Goal: Find specific page/section: Find specific page/section

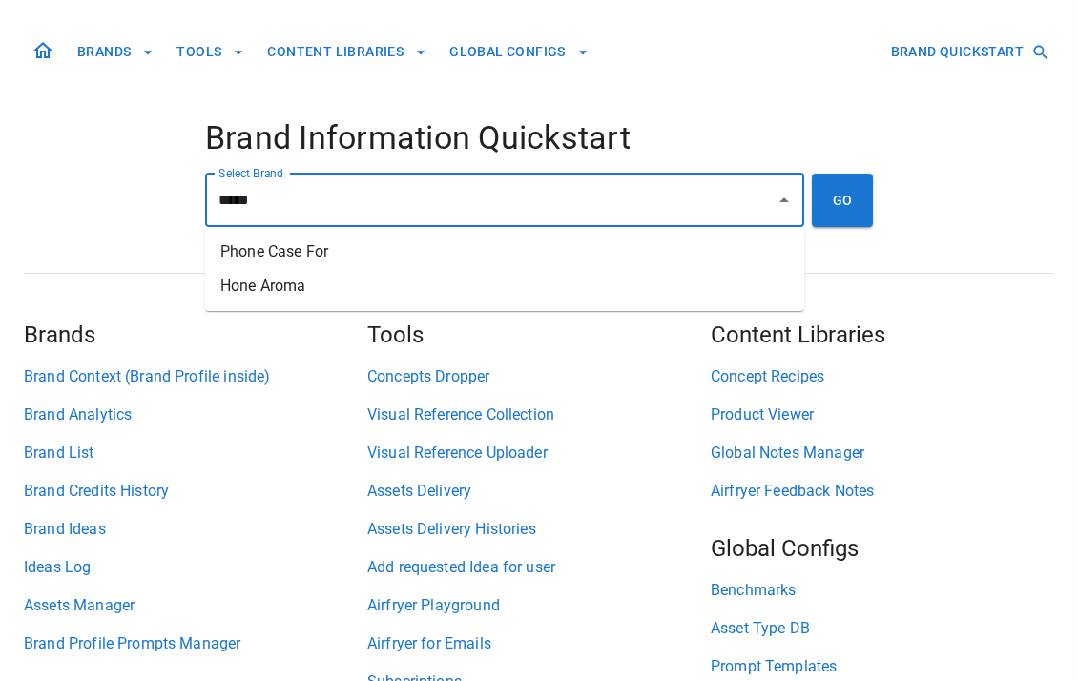
click at [434, 274] on li "Hone Aroma" at bounding box center [504, 286] width 599 height 34
type input "**********"
click at [830, 198] on button "GO" at bounding box center [842, 200] width 61 height 53
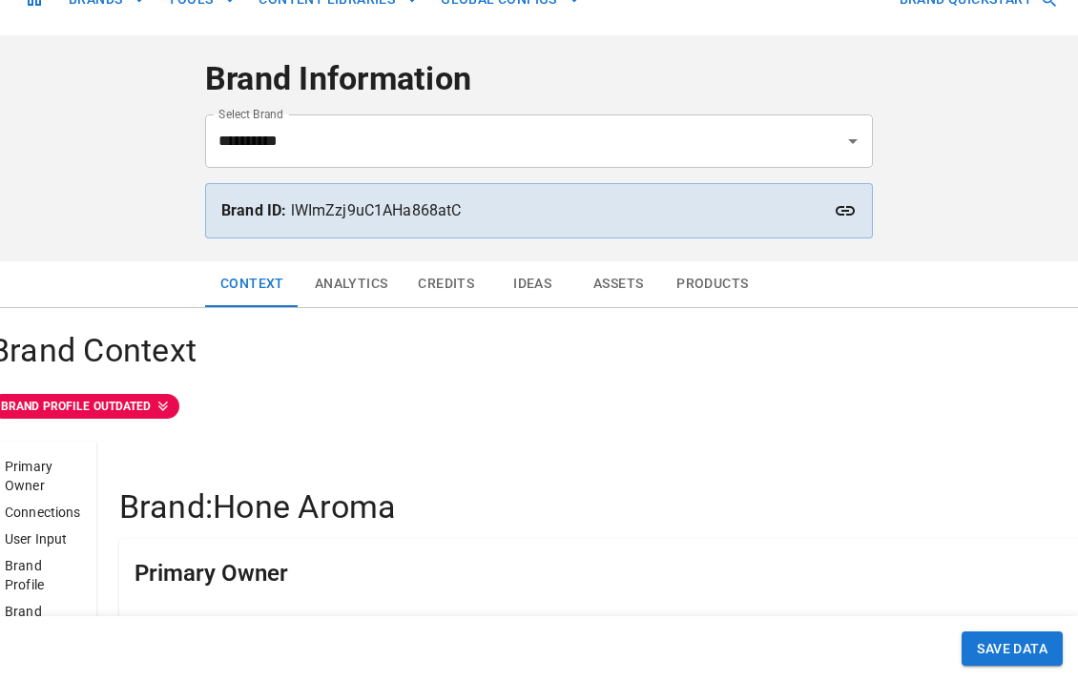
scroll to position [93, 0]
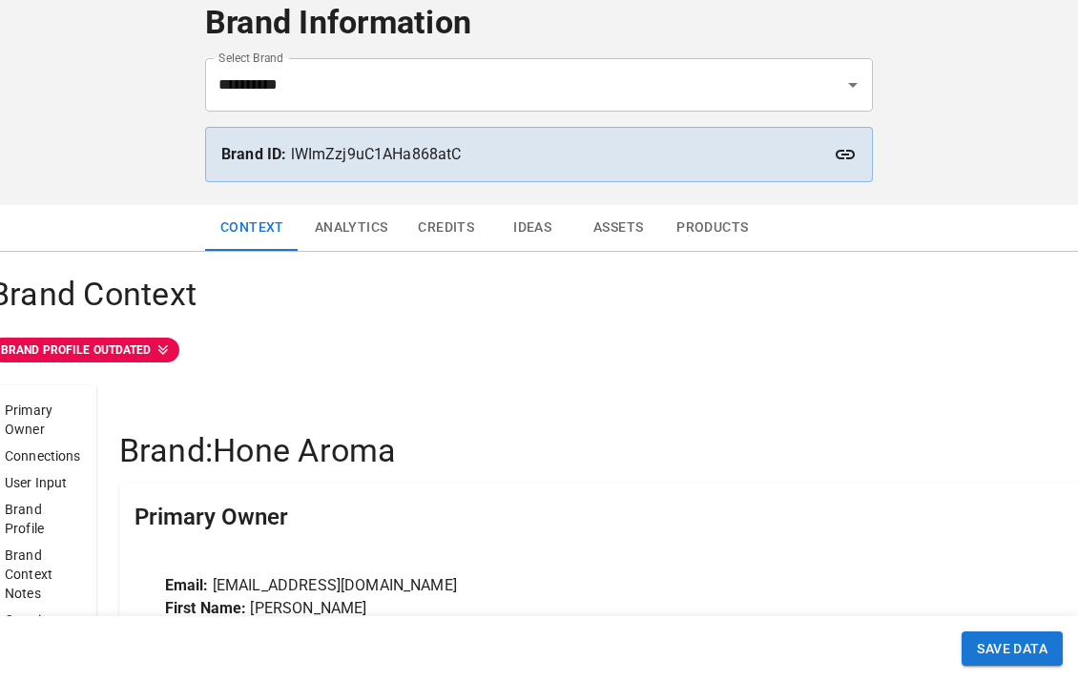
click at [358, 236] on button "Analytics" at bounding box center [352, 228] width 104 height 46
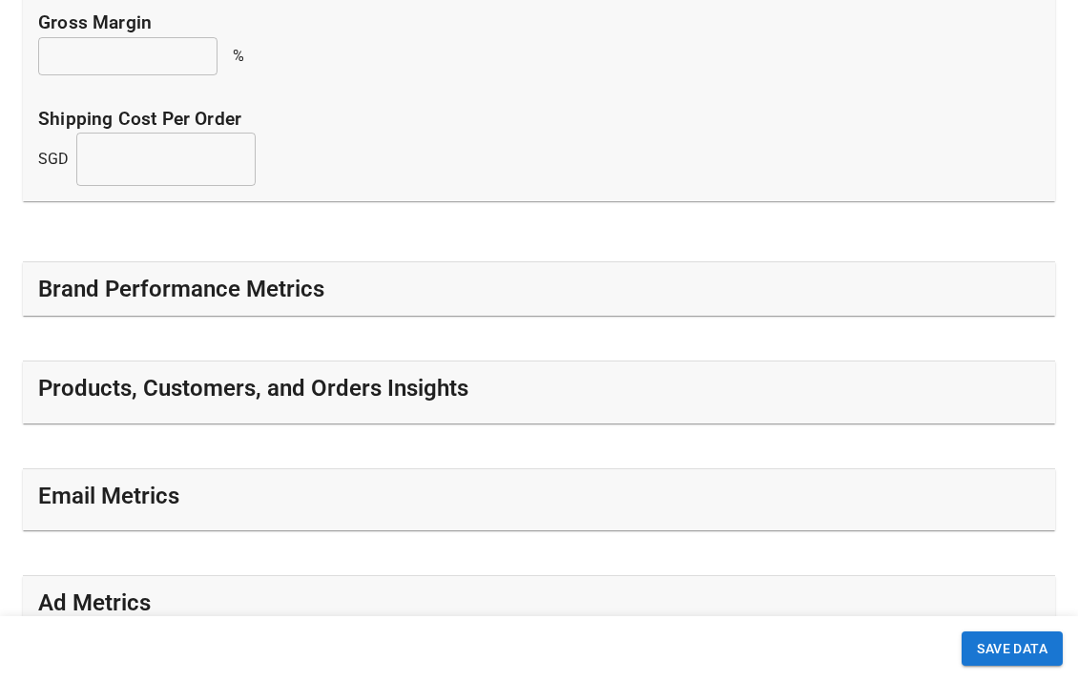
click at [392, 310] on div "Brand Performance Metrics" at bounding box center [539, 288] width 1033 height 53
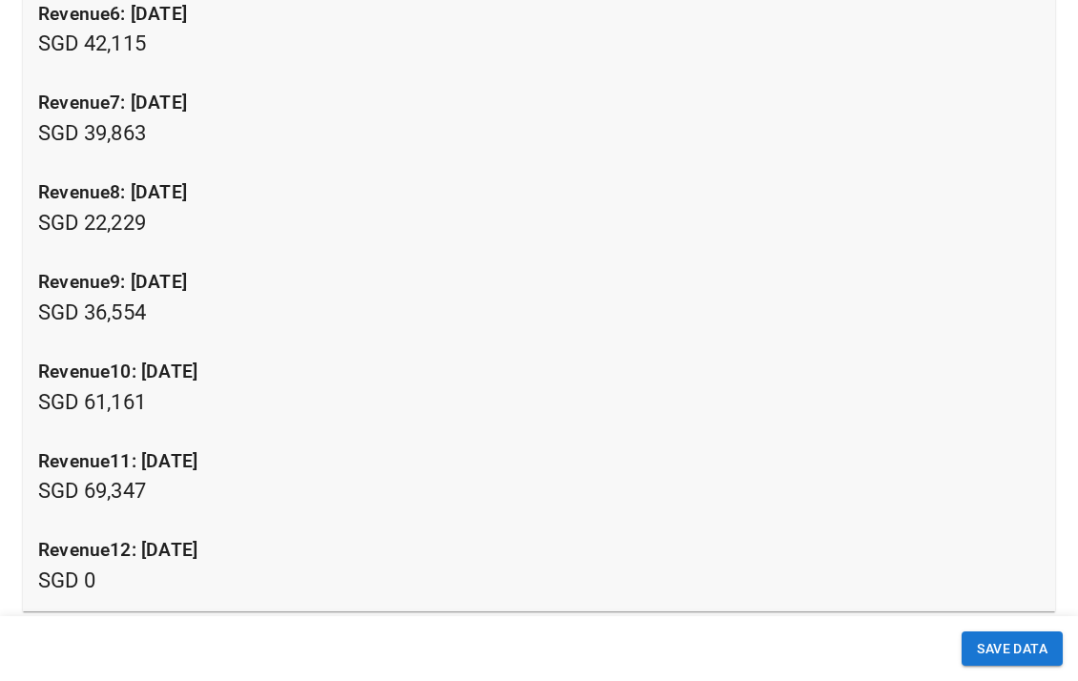
scroll to position [2637, 0]
